Goal: Information Seeking & Learning: Find specific fact

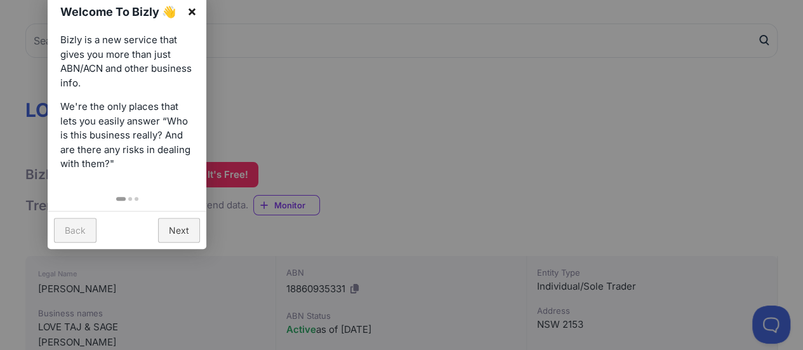
click at [196, 7] on link "×" at bounding box center [192, 11] width 29 height 29
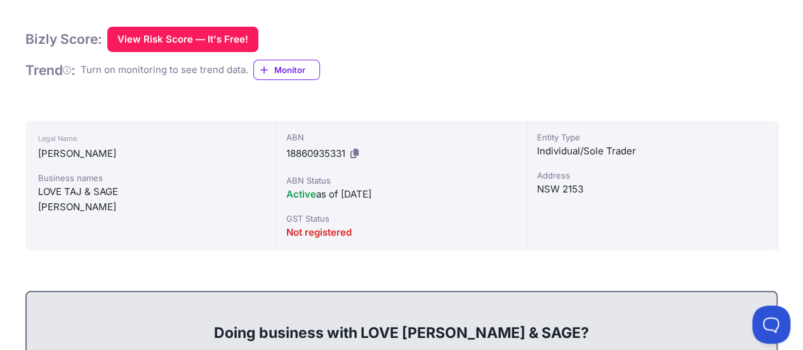
scroll to position [242, 0]
click at [93, 148] on div "[PERSON_NAME]" at bounding box center [150, 152] width 225 height 15
click at [632, 216] on div "Entity Type Individual/Sole Trader Address [GEOGRAPHIC_DATA] 2153" at bounding box center [652, 185] width 251 height 130
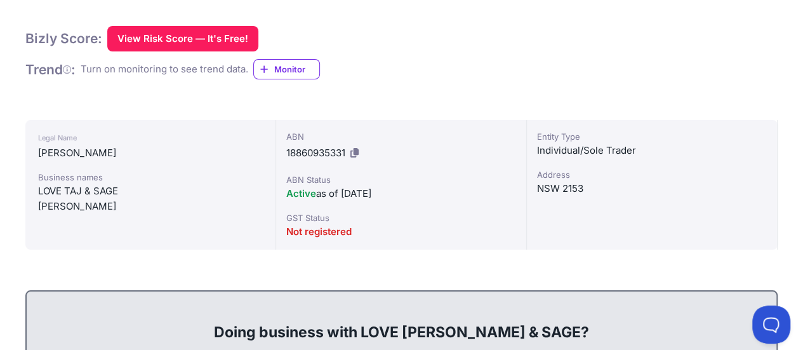
click at [371, 180] on div "ABN Status" at bounding box center [401, 179] width 230 height 13
click at [379, 221] on div "GST Status" at bounding box center [401, 218] width 230 height 13
click at [370, 199] on div "Active as of [DATE]" at bounding box center [401, 193] width 230 height 15
click at [363, 175] on div "ABN Status" at bounding box center [401, 179] width 230 height 13
click at [381, 208] on div "ABN 18860935331 ABN Status Active as of [DATE] GST Status Not registered" at bounding box center [401, 185] width 251 height 130
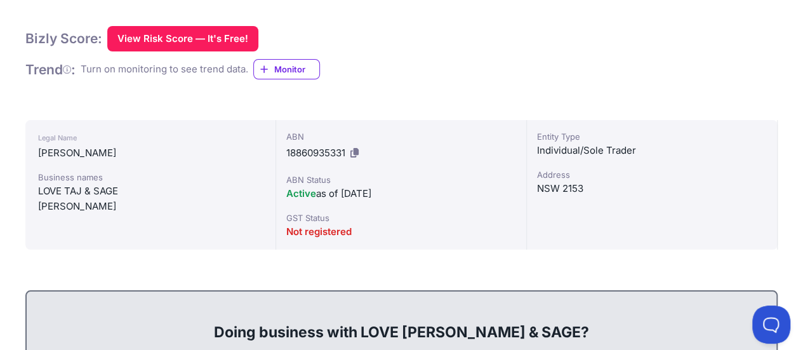
click at [397, 194] on div "Active as of [DATE]" at bounding box center [401, 193] width 230 height 15
click at [90, 151] on div "[PERSON_NAME]" at bounding box center [150, 152] width 225 height 15
click at [57, 154] on div "[PERSON_NAME]" at bounding box center [150, 152] width 225 height 15
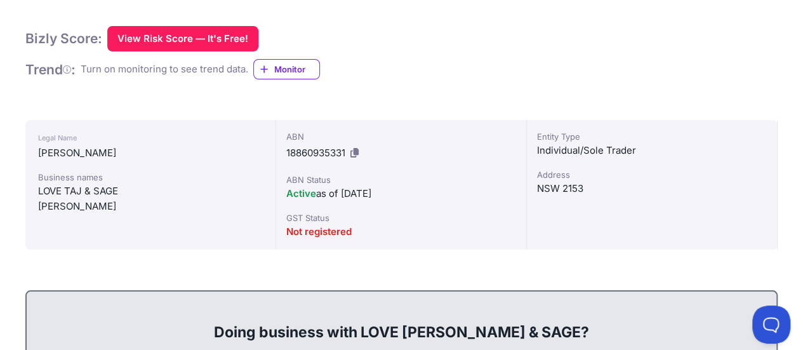
click at [73, 189] on div "LOVE TAJ & SAGE" at bounding box center [150, 191] width 225 height 15
click at [103, 190] on div "LOVE TAJ & SAGE" at bounding box center [150, 191] width 225 height 15
click at [577, 190] on div "NSW 2153" at bounding box center [652, 188] width 230 height 15
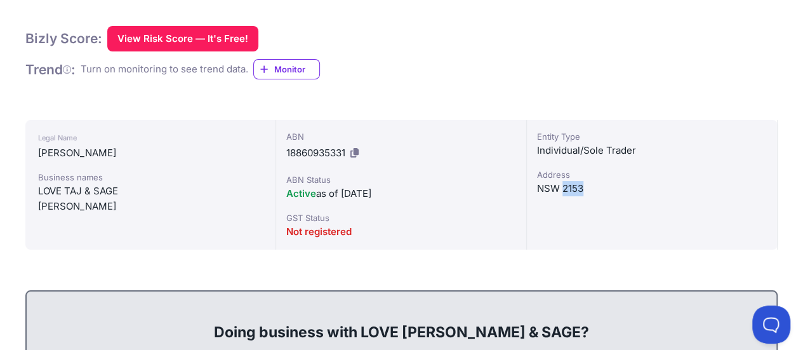
click at [577, 190] on div "NSW 2153" at bounding box center [652, 188] width 230 height 15
